Goal: Information Seeking & Learning: Understand process/instructions

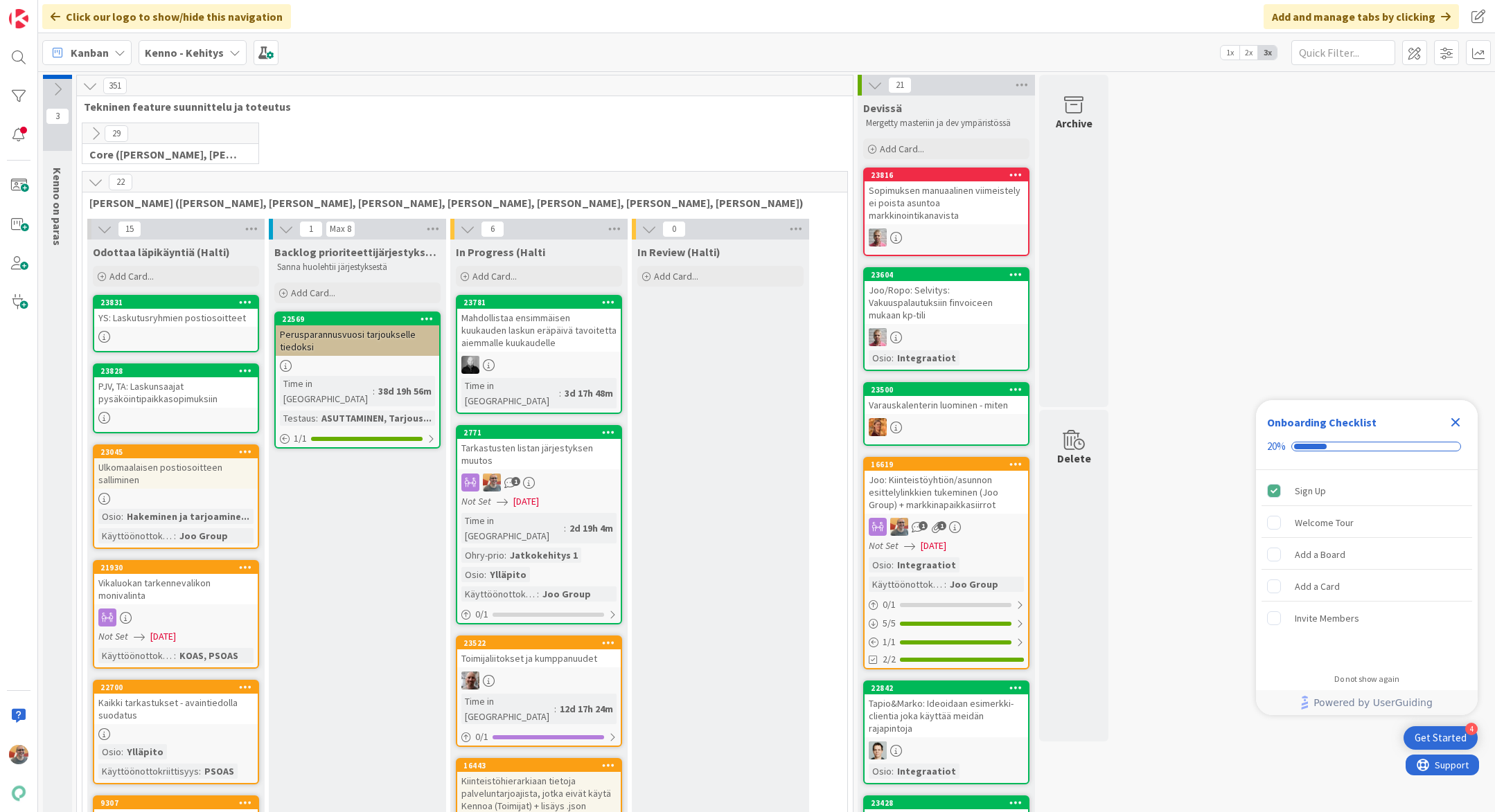
click at [580, 439] on div "Tarkastusten listan järjestyksen muutos" at bounding box center [539, 454] width 163 height 30
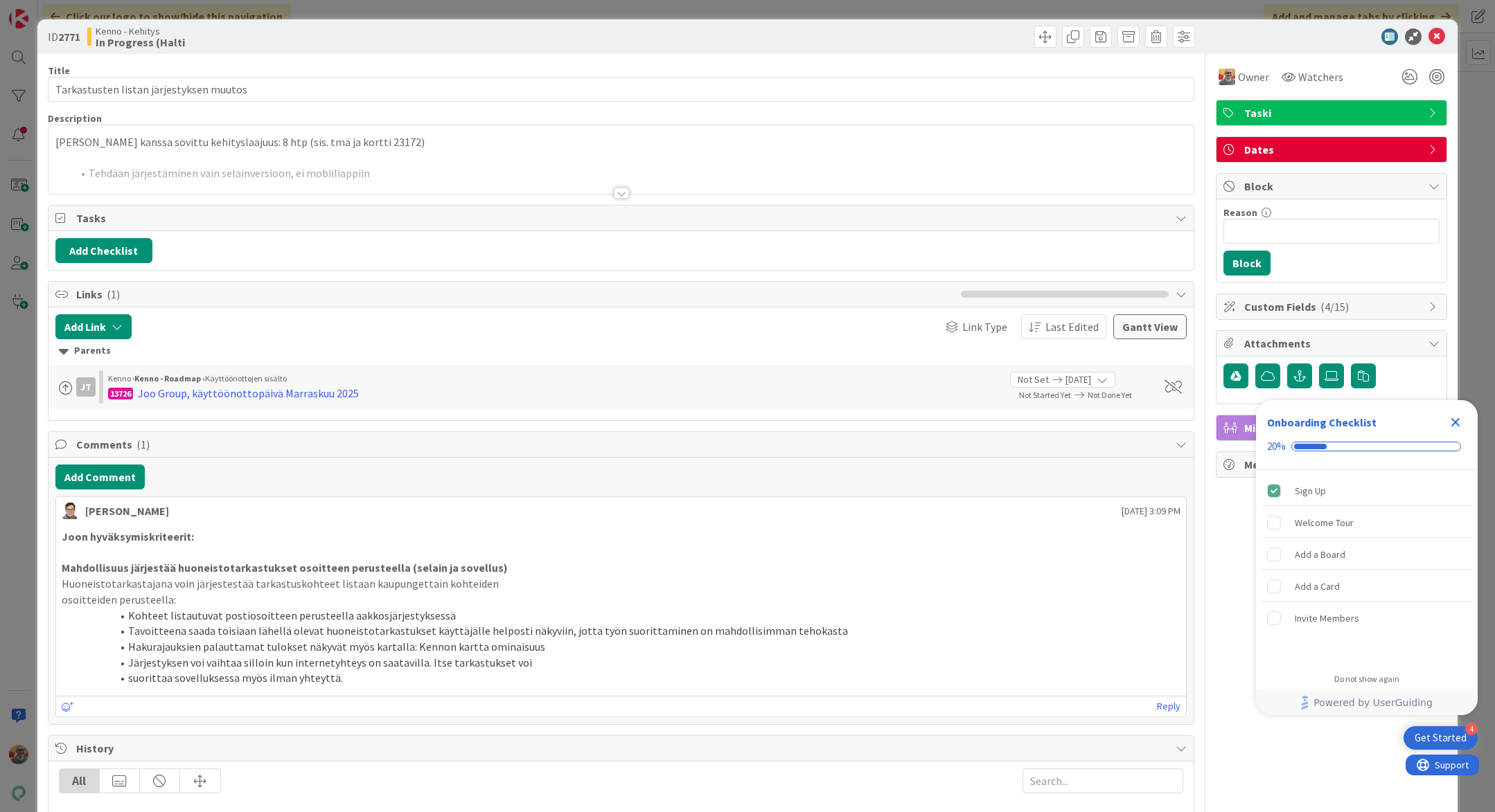
click at [274, 135] on p "[PERSON_NAME] kanssa sovittu kehityslaajuus: 8 htp (sis. tmä ja kortti 23172)" at bounding box center [621, 142] width 1131 height 16
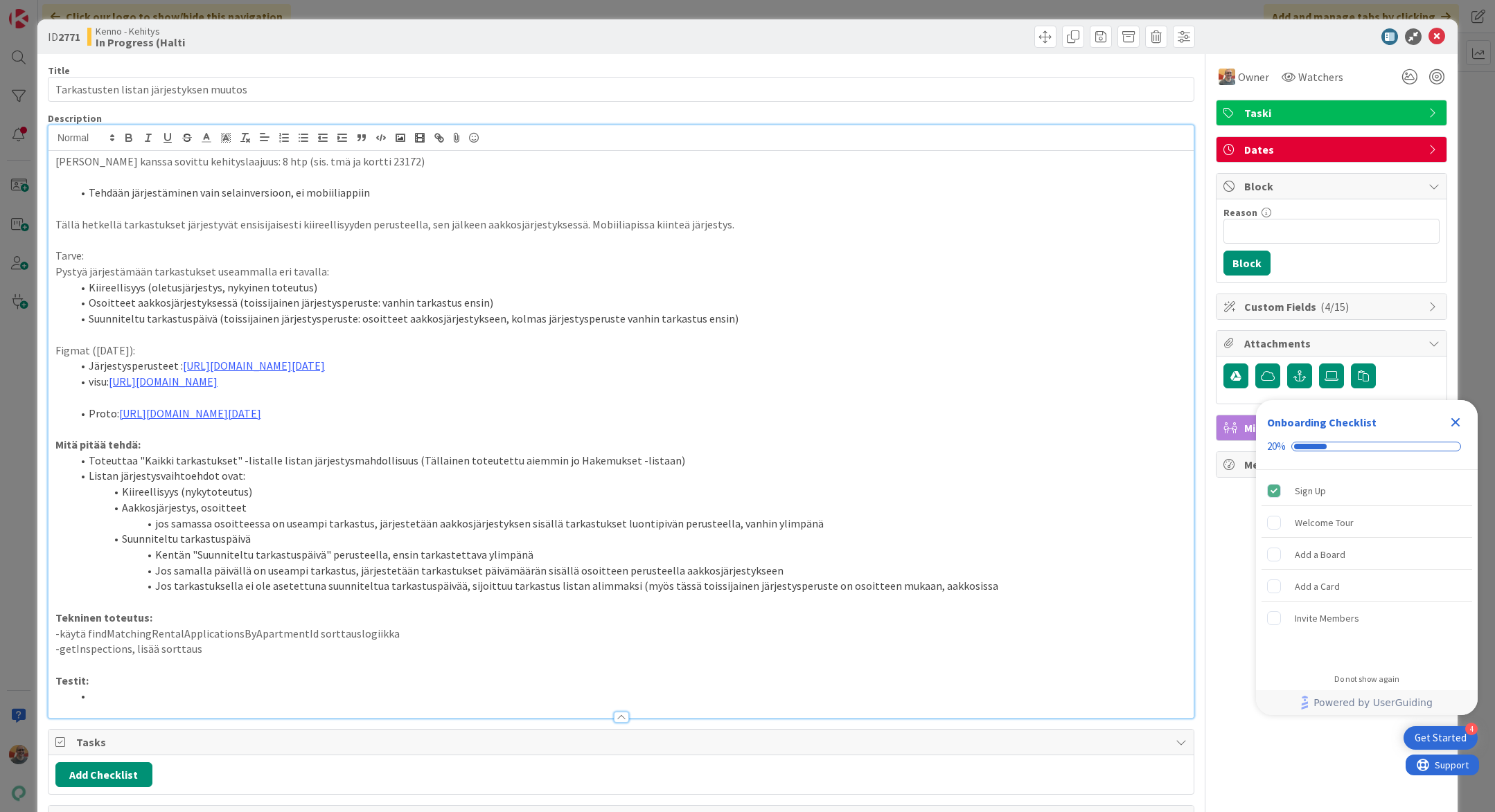
click at [169, 705] on li at bounding box center [629, 697] width 1115 height 16
click at [244, 657] on p "-getInspections, lisää sorttaus" at bounding box center [621, 649] width 1131 height 16
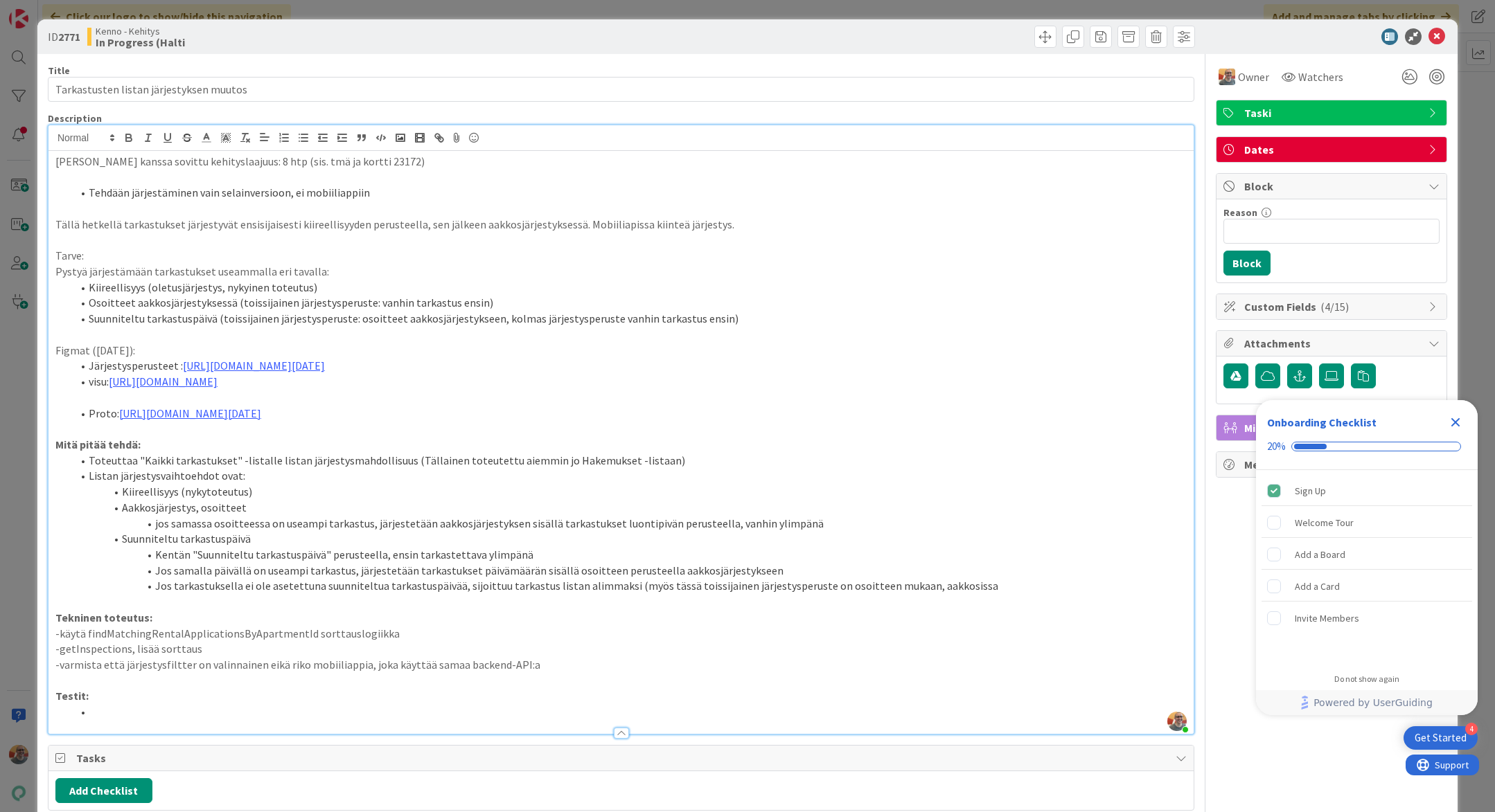
click at [115, 624] on strong "Tekninen toteutus:" at bounding box center [104, 617] width 97 height 14
drag, startPoint x: 115, startPoint y: 632, endPoint x: 256, endPoint y: 577, distance: 151.3
click at [115, 624] on strong "Tekninen toteutus:" at bounding box center [104, 617] width 97 height 14
click at [1429, 32] on icon at bounding box center [1436, 37] width 17 height 17
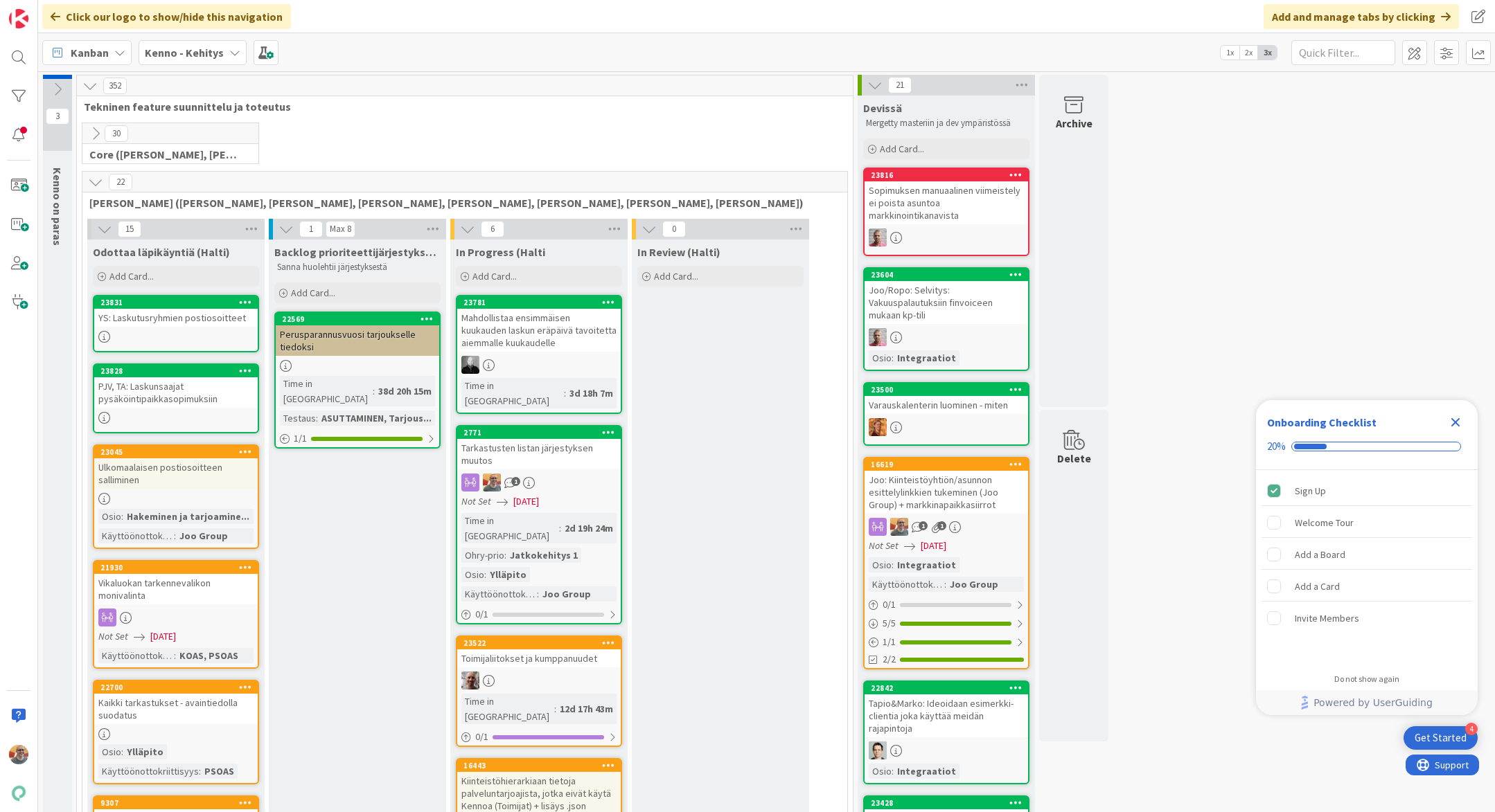
click at [563, 439] on div "Tarkastusten listan järjestyksen muutos" at bounding box center [539, 454] width 163 height 30
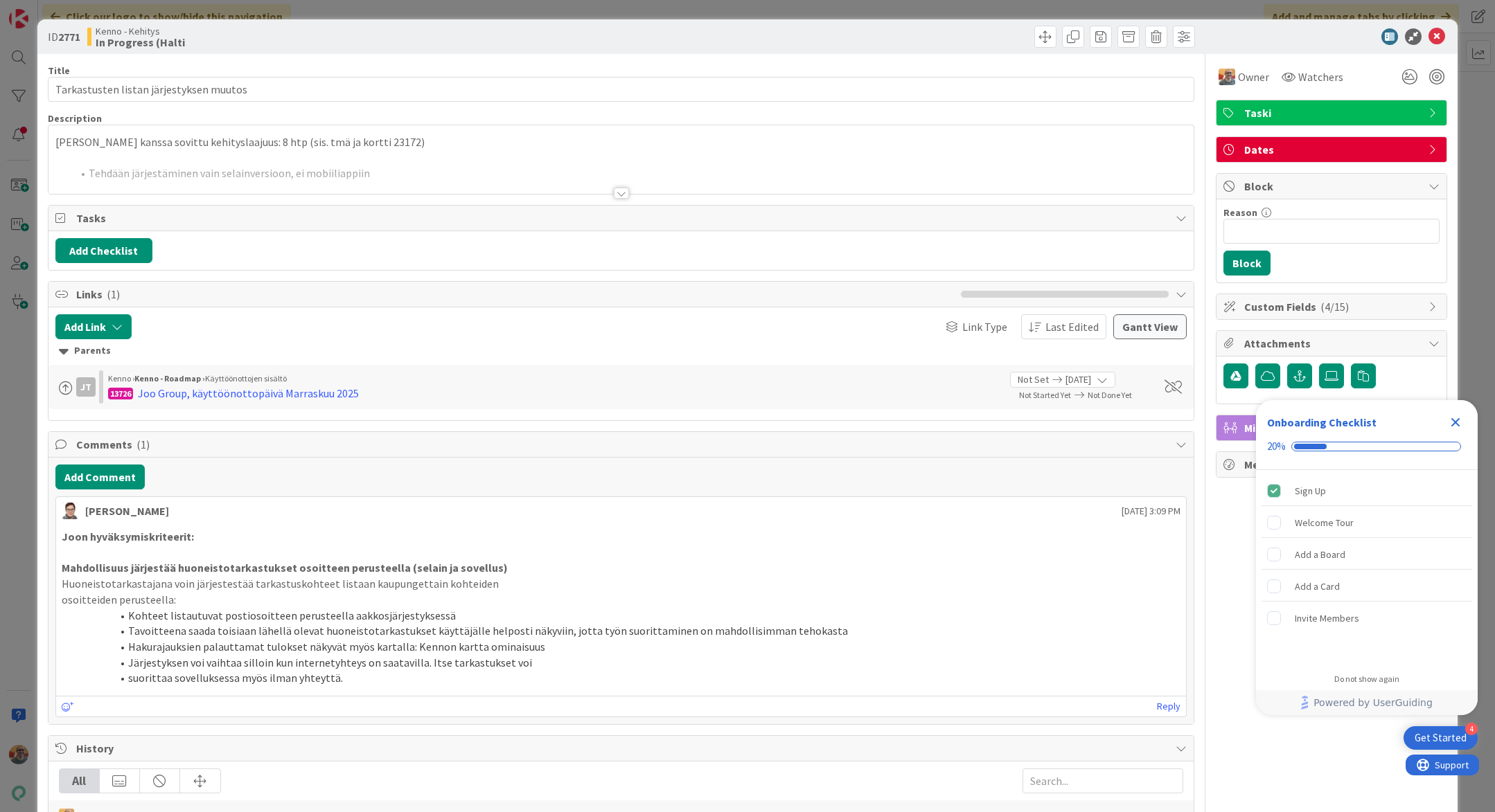
click at [447, 146] on div "[PERSON_NAME] kanssa sovittu kehityslaajuus: 8 htp (sis. tmä ja kortti 23172) T…" at bounding box center [621, 160] width 1145 height 68
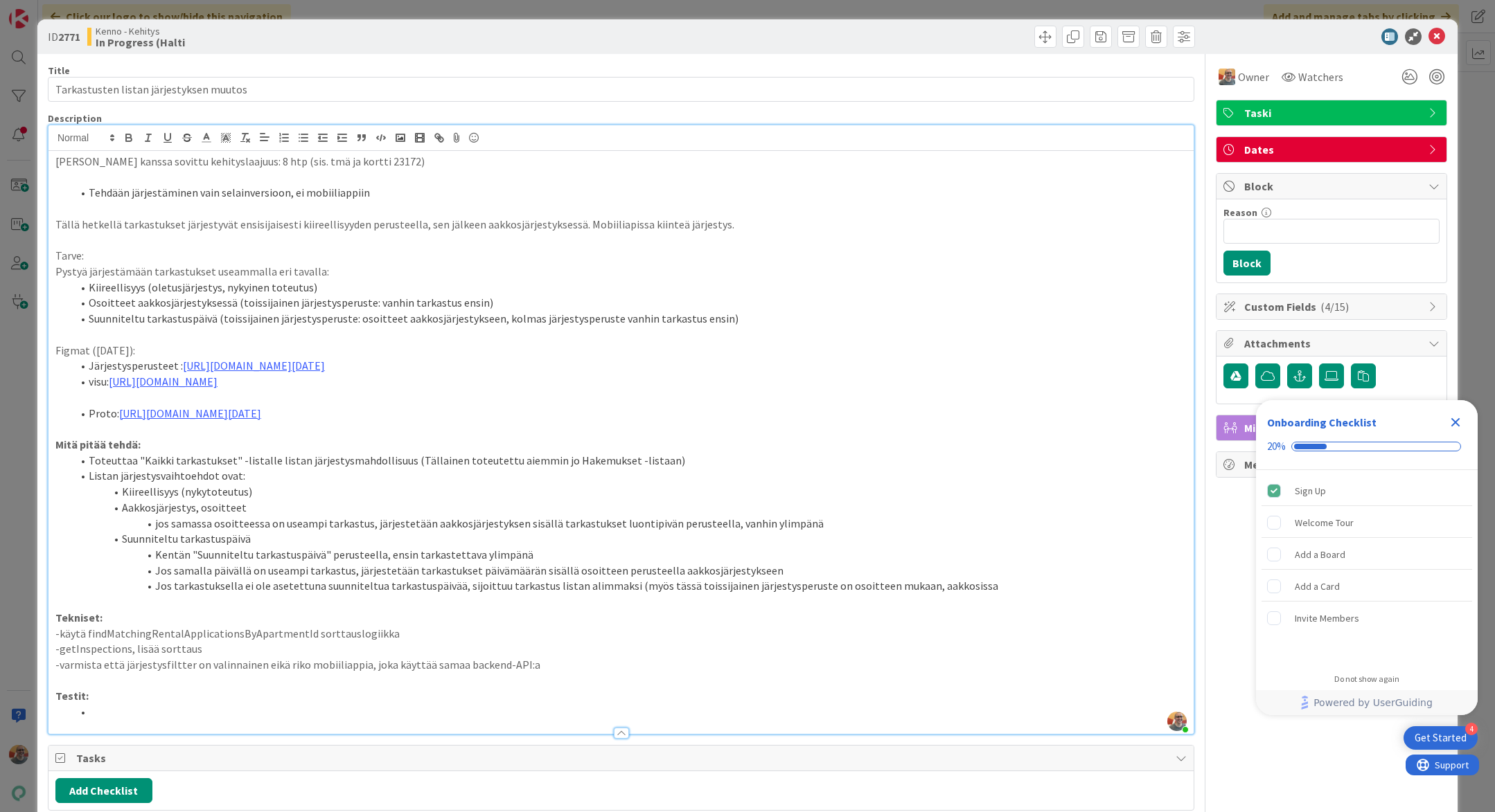
click at [662, 223] on p "Tällä hetkellä tarkastukset järjestyvät ensisijaisesti kiireellisyyden perustee…" at bounding box center [621, 225] width 1131 height 16
click at [598, 225] on p "Tällä hetkellä tarkastukset järjestyvät ensisijaisesti kiireellisyyden perustee…" at bounding box center [621, 225] width 1131 height 16
click at [268, 642] on p "-käytä findMatchingRentalApplicationsByApartmentId sorttauslogiikka" at bounding box center [621, 634] width 1131 height 16
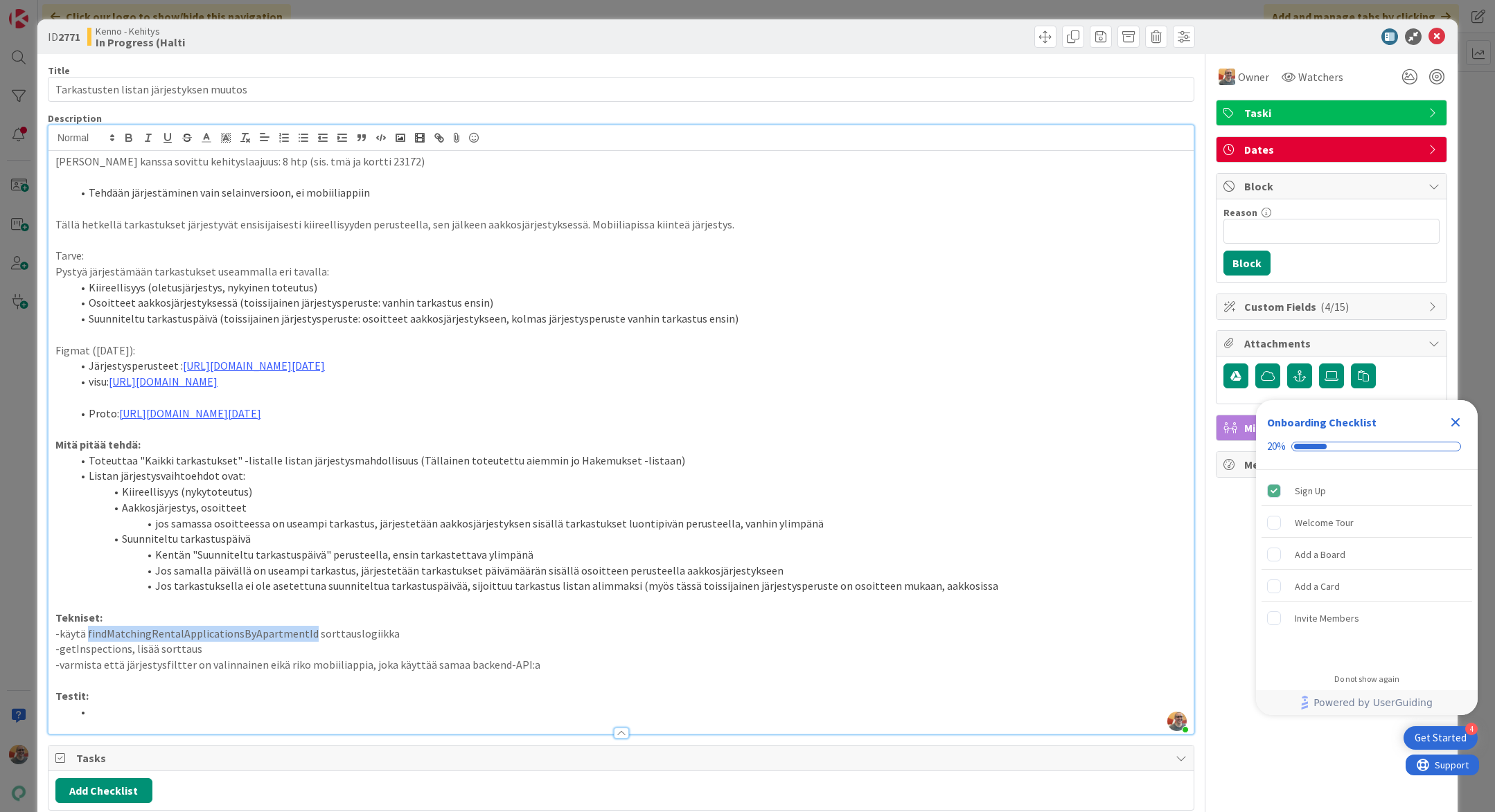
click at [268, 642] on p "-käytä findMatchingRentalApplicationsByApartmentId sorttauslogiikka" at bounding box center [621, 634] width 1131 height 16
click at [269, 642] on p "-käytä findMatchingRentalApplicationsByApartmentId sorttauslogiikka" at bounding box center [621, 634] width 1131 height 16
copy p "findMatchingRentalApplicationsByApartmentId"
click at [319, 227] on p "Tällä hetkellä tarkastukset järjestyvät ensisijaisesti kiireellisyyden perustee…" at bounding box center [621, 225] width 1131 height 16
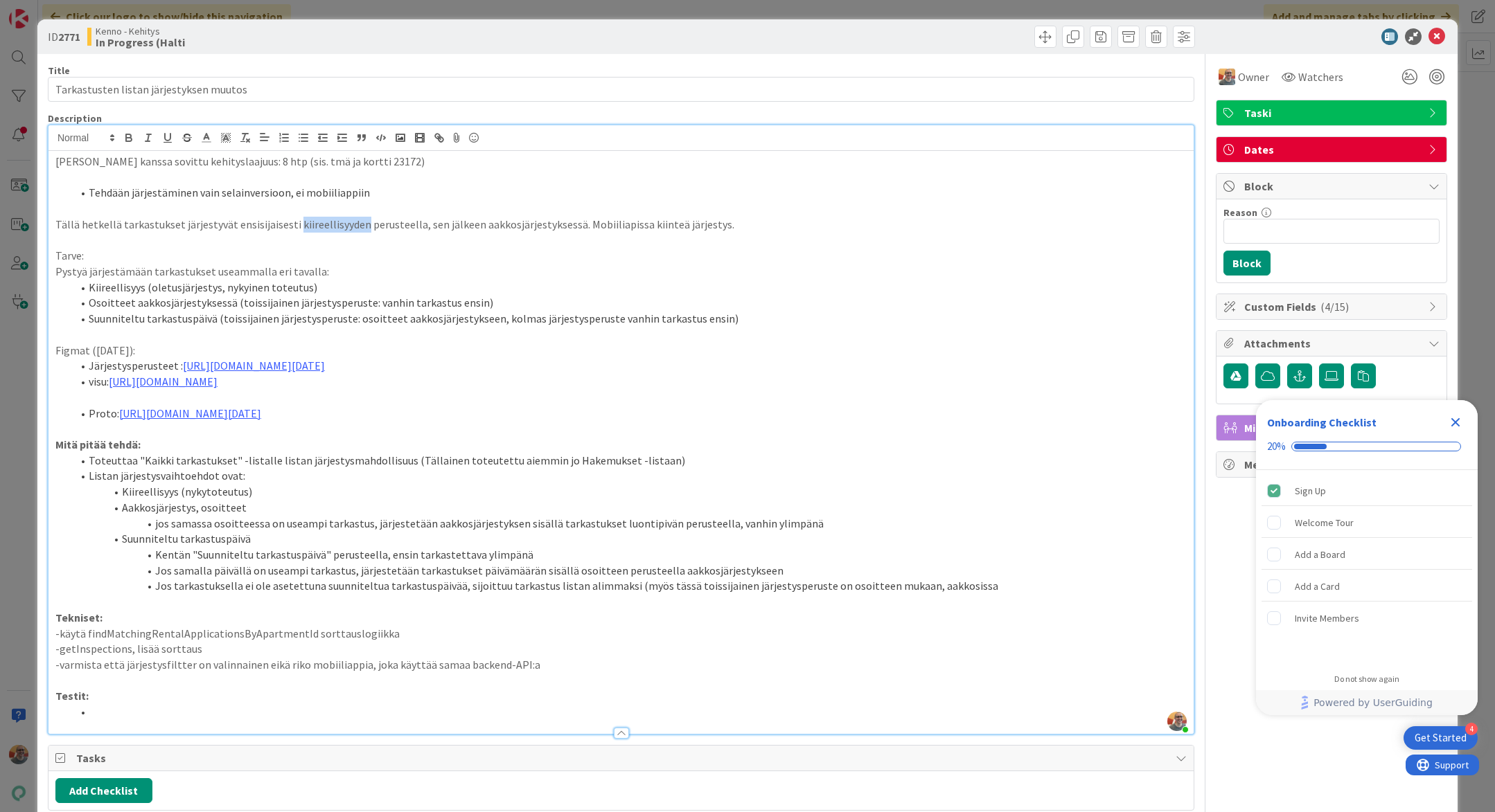
click at [319, 227] on p "Tällä hetkellä tarkastukset järjestyvät ensisijaisesti kiireellisyyden perustee…" at bounding box center [621, 225] width 1131 height 16
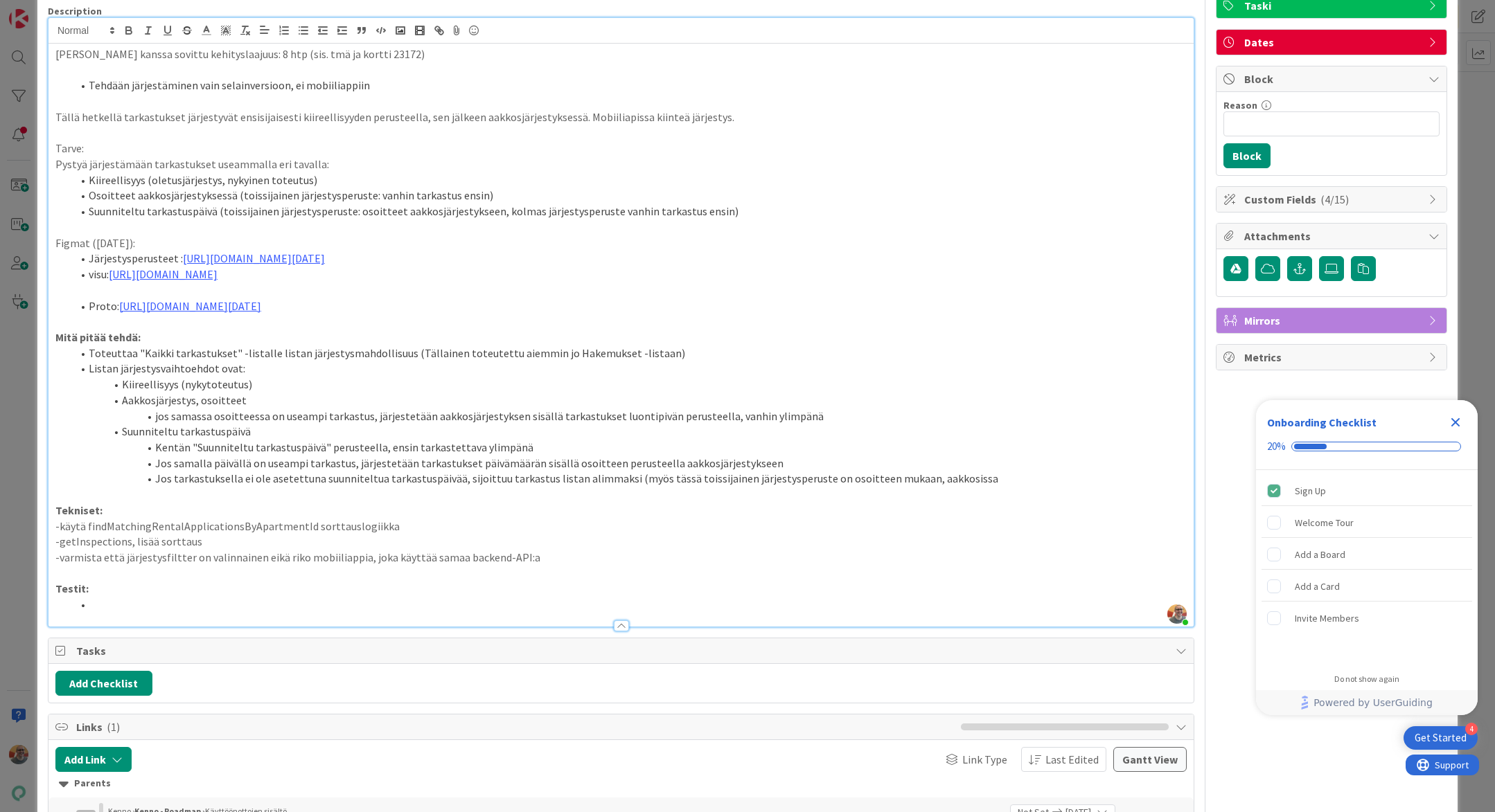
click at [414, 534] on p "-käytä findMatchingRentalApplicationsByApartmentId sorttauslogiikka" at bounding box center [621, 526] width 1131 height 16
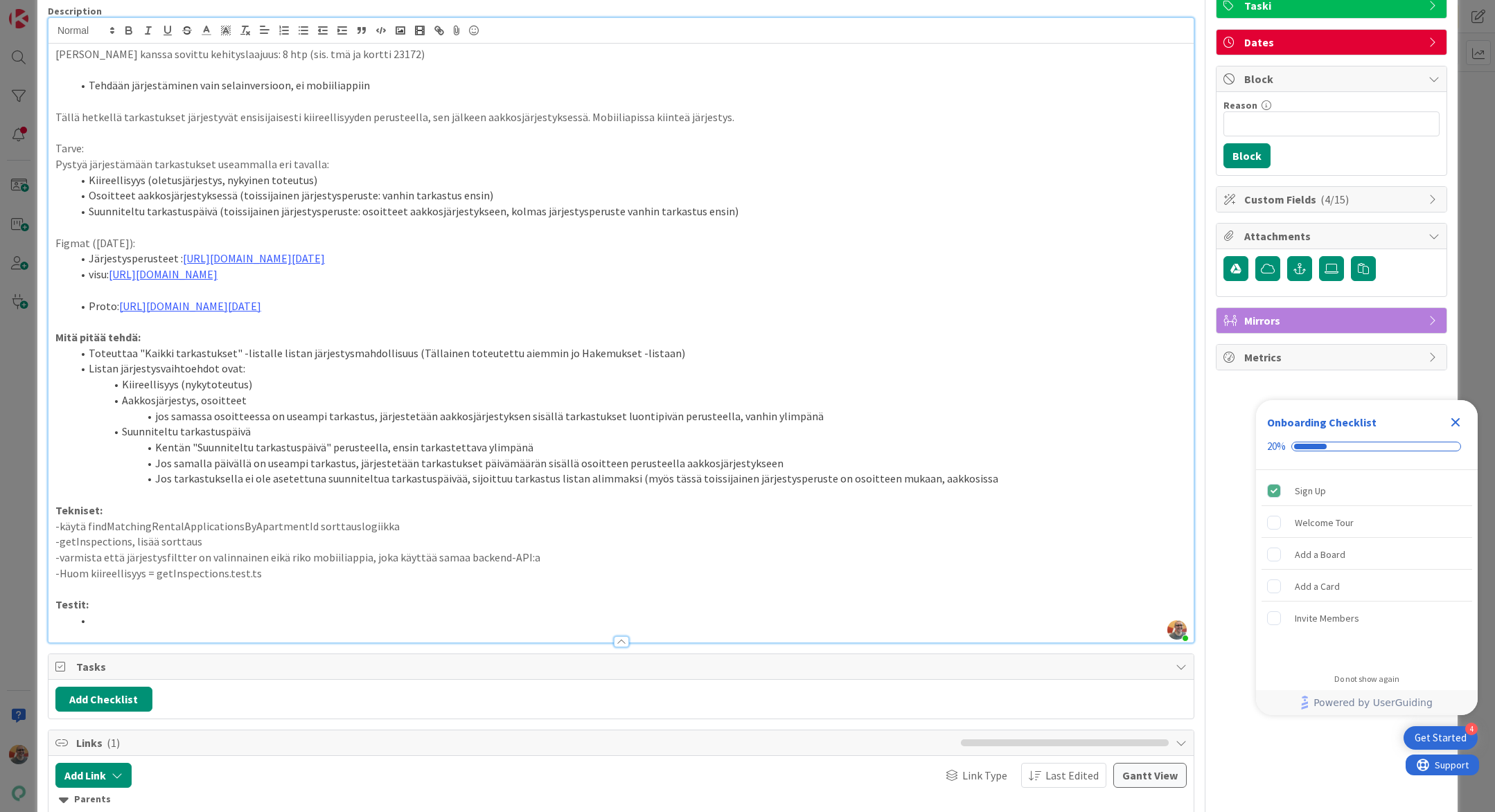
click at [225, 565] on p "-varmista että järjestysfiltter on valinnainen eikä riko mobiiliappia, joka käy…" at bounding box center [621, 558] width 1131 height 16
